Goal: Information Seeking & Learning: Check status

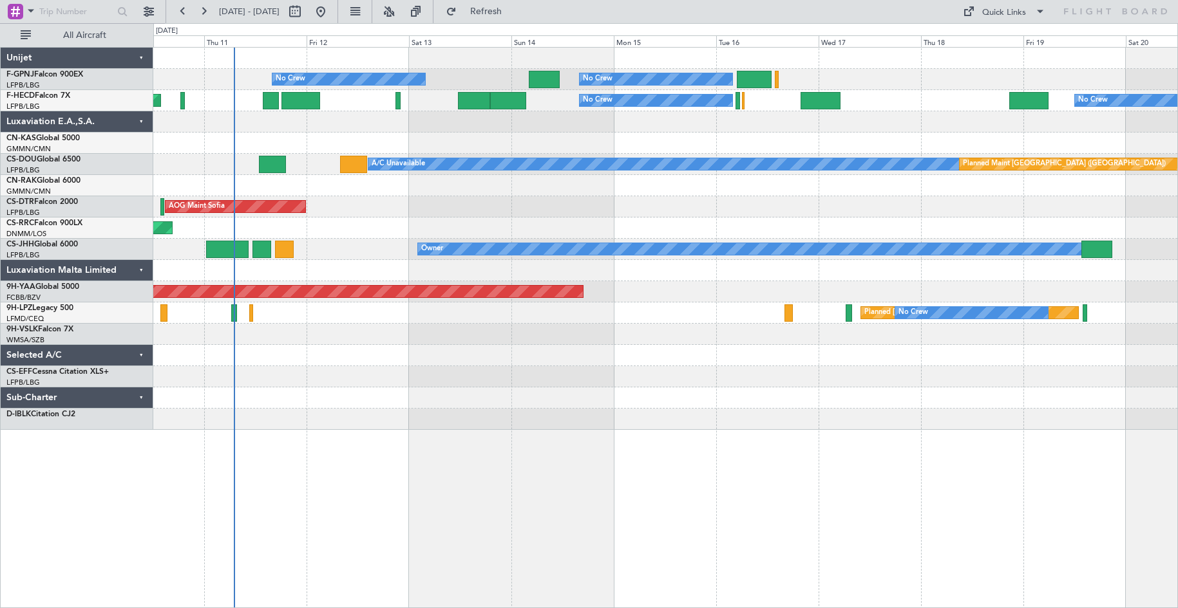
click at [377, 222] on div "No Crew No Crew No Crew No Crew No Crew No Crew Planned Maint [GEOGRAPHIC_DATA]…" at bounding box center [665, 239] width 1024 height 382
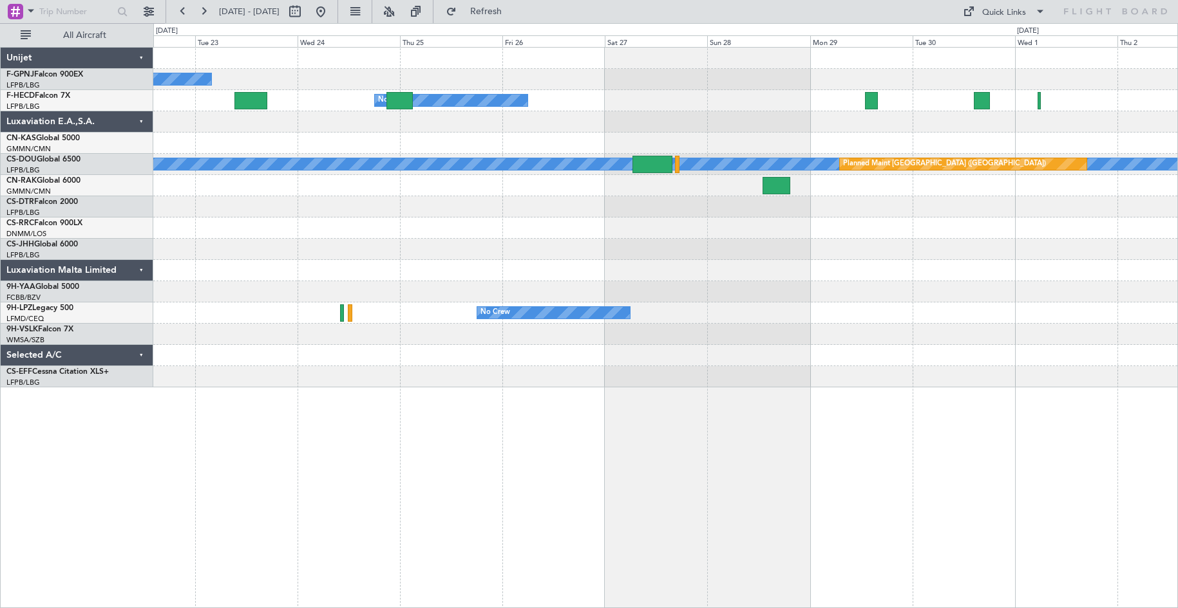
click at [450, 259] on div "No Crew No Crew No Crew No Crew A/C Unavailable Planned Maint [GEOGRAPHIC_DATA]…" at bounding box center [665, 218] width 1024 height 340
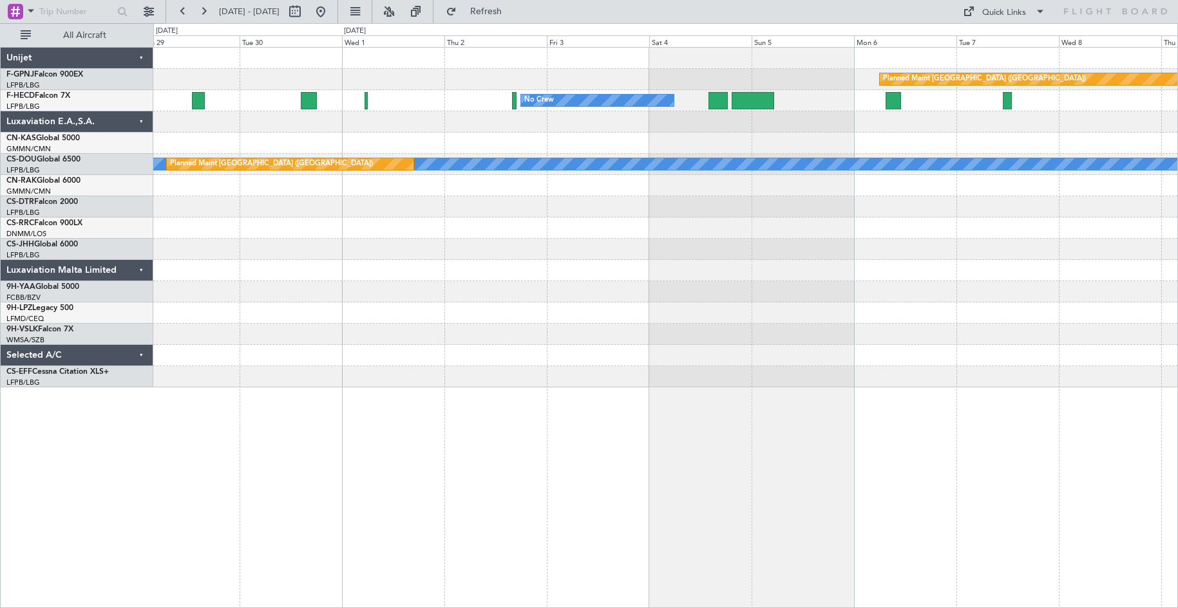
click at [384, 190] on div "Planned Maint [GEOGRAPHIC_DATA] ([GEOGRAPHIC_DATA]) No Crew A/C Unavailable Pla…" at bounding box center [665, 218] width 1024 height 340
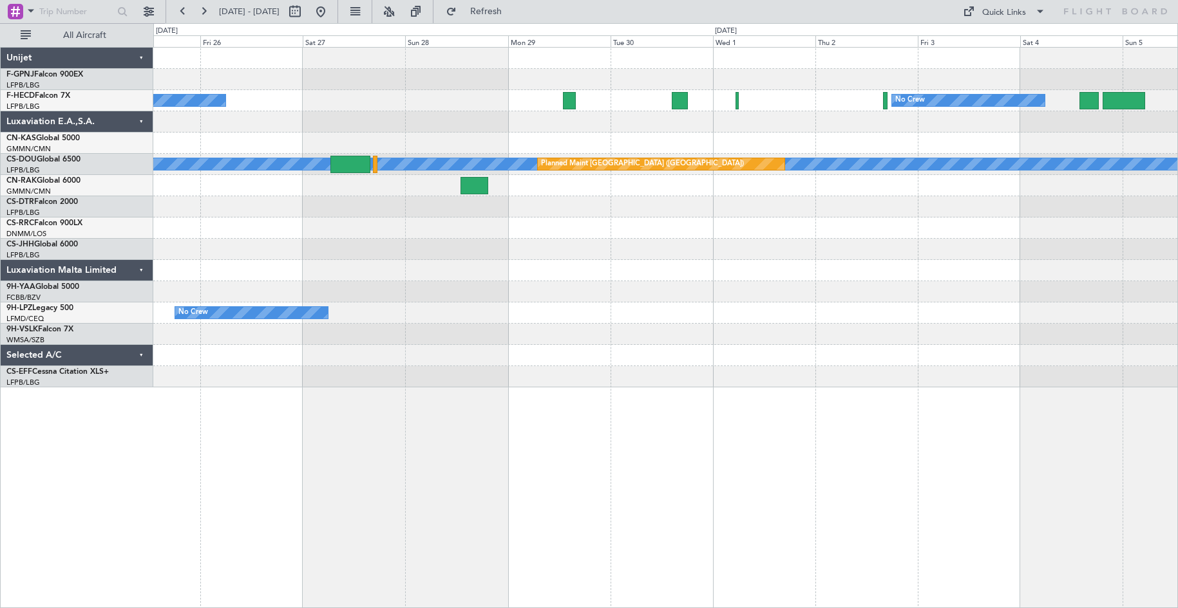
click at [809, 210] on div "Planned Maint [GEOGRAPHIC_DATA] ([GEOGRAPHIC_DATA]) No Crew No Crew No Crew A/C…" at bounding box center [665, 218] width 1024 height 340
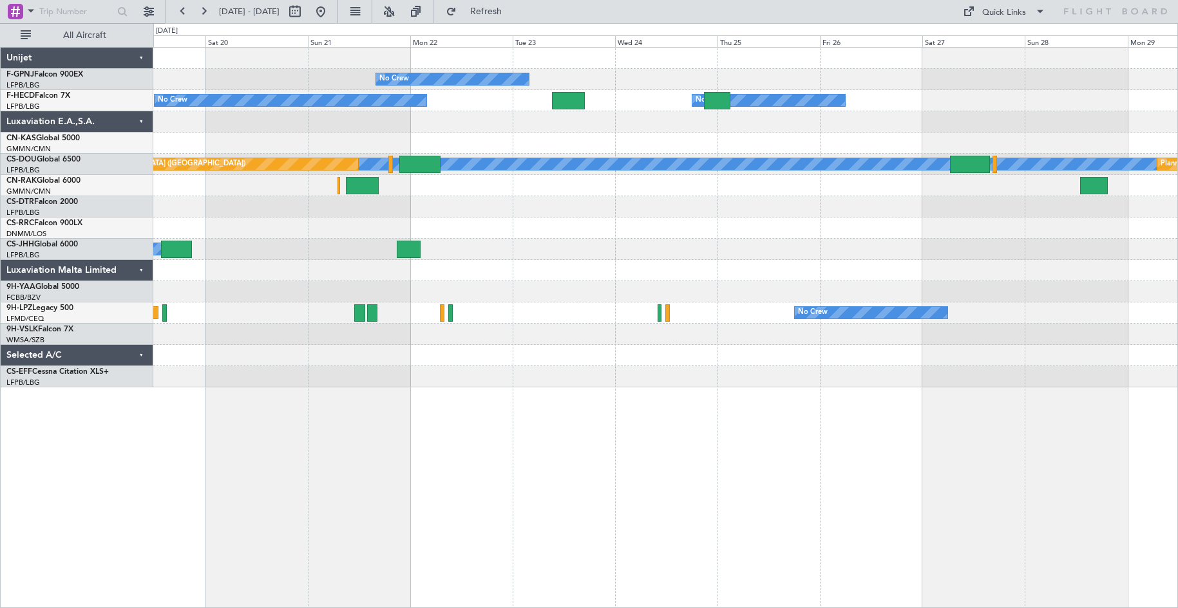
click at [750, 206] on div "No Crew No Crew No Crew A/C Unavailable Planned Maint [GEOGRAPHIC_DATA] ([GEOGR…" at bounding box center [665, 218] width 1024 height 340
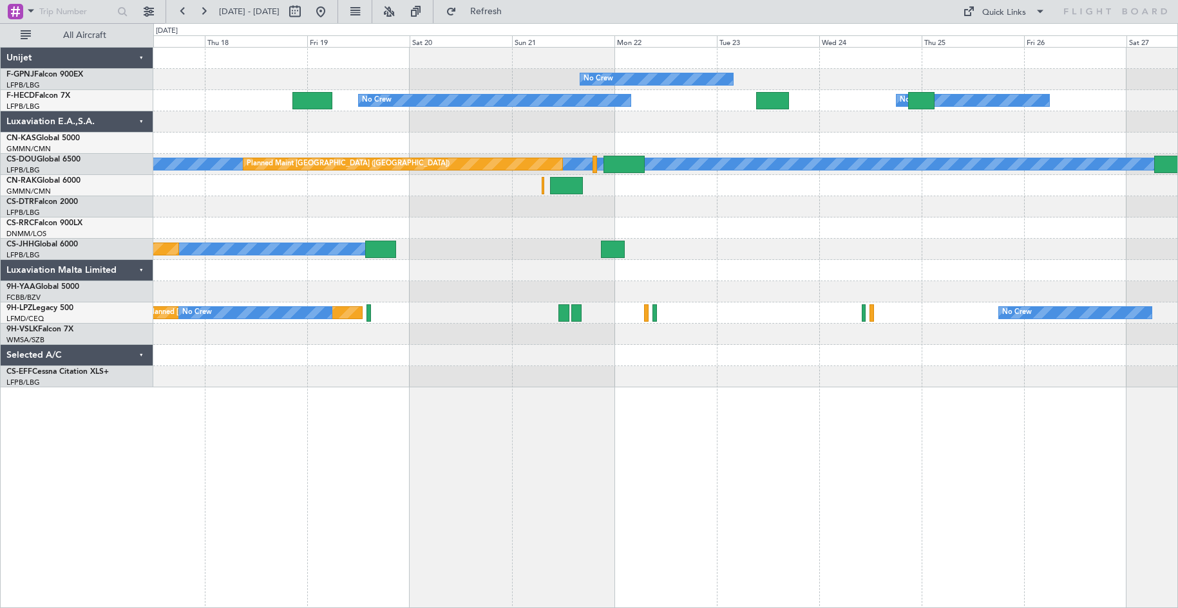
click at [914, 199] on div "No Crew No Crew No Crew No Crew No Crew A/C Unavailable Planned Maint [GEOGRAPH…" at bounding box center [665, 218] width 1024 height 340
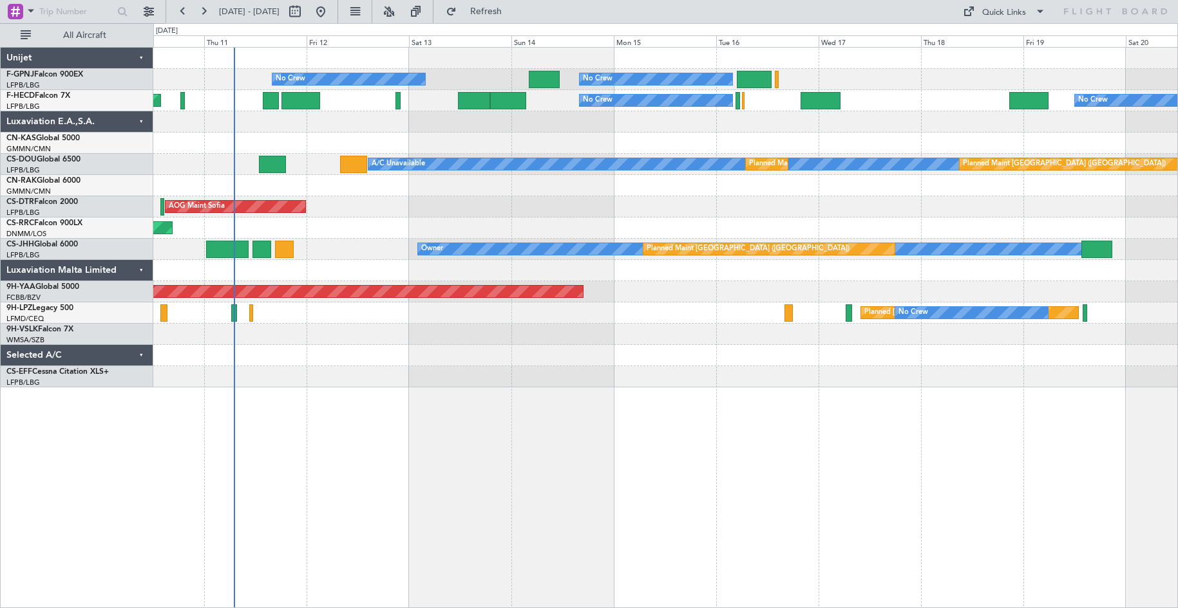
click at [912, 173] on div "No Crew No Crew No Crew No Crew No Crew No Crew No Crew Planned Maint [GEOGRAPH…" at bounding box center [665, 218] width 1024 height 340
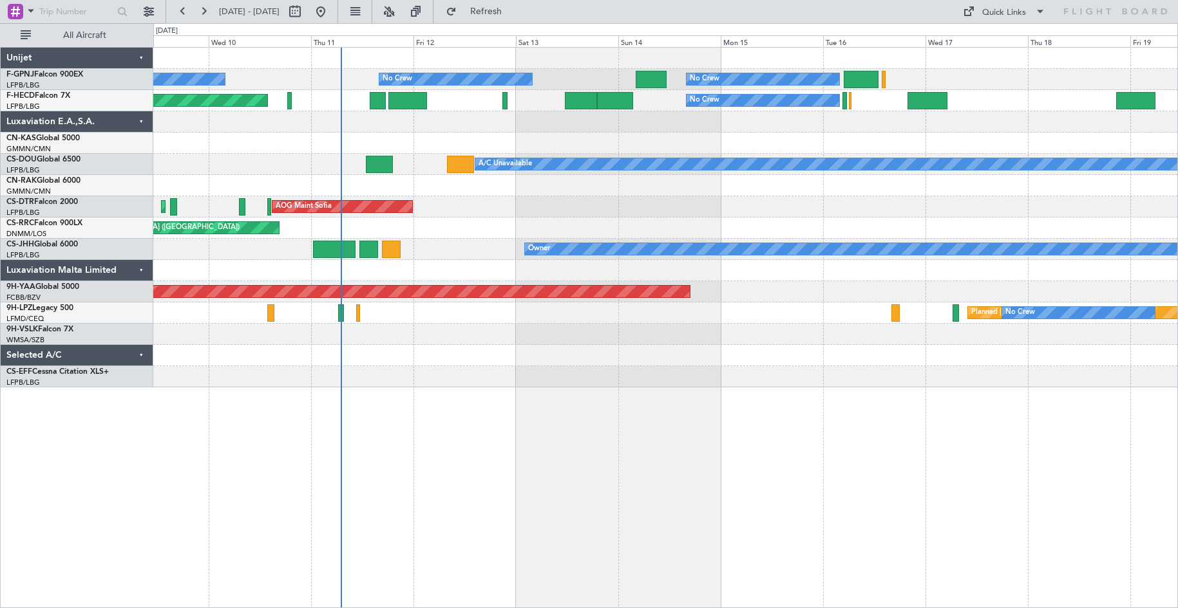
click at [916, 155] on div "No Crew No Crew No Crew No Crew No Crew No Crew Planned Maint [GEOGRAPHIC_DATA]…" at bounding box center [665, 218] width 1024 height 340
